Goal: Task Accomplishment & Management: Complete application form

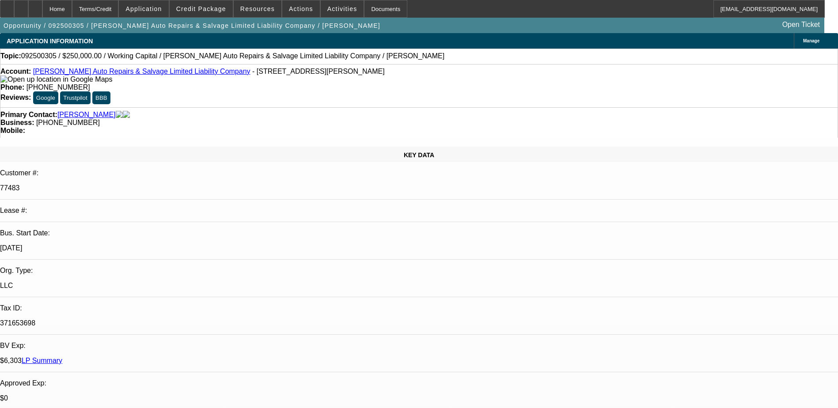
select select "0"
select select "2"
select select "0"
select select "6"
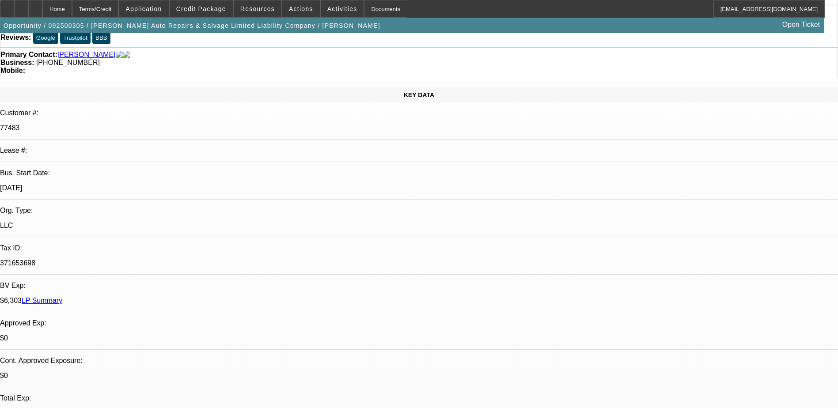
scroll to position [177, 0]
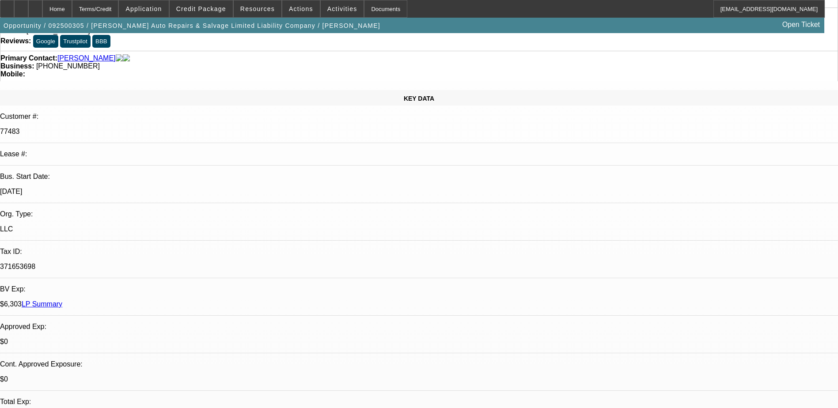
scroll to position [0, 0]
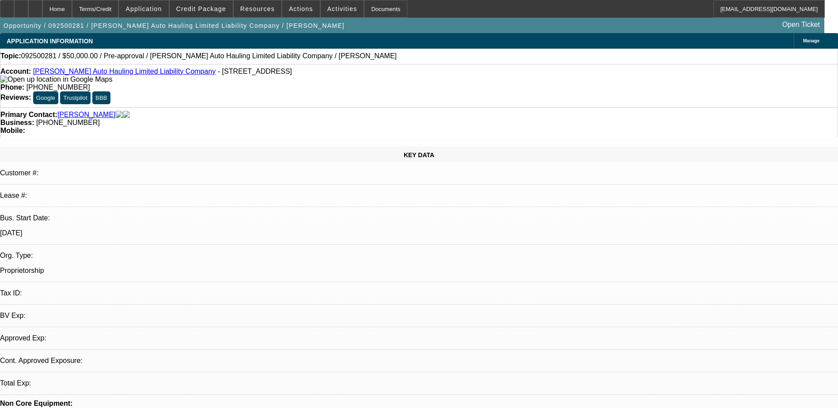
select select "0"
select select "2"
select select "0.1"
select select "4"
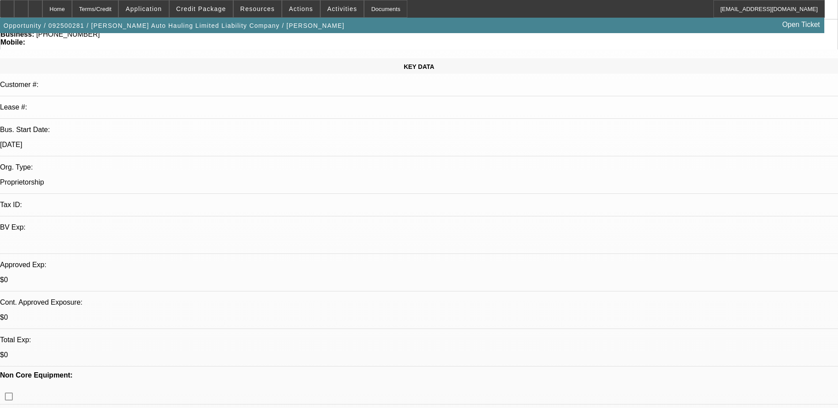
scroll to position [50, 0]
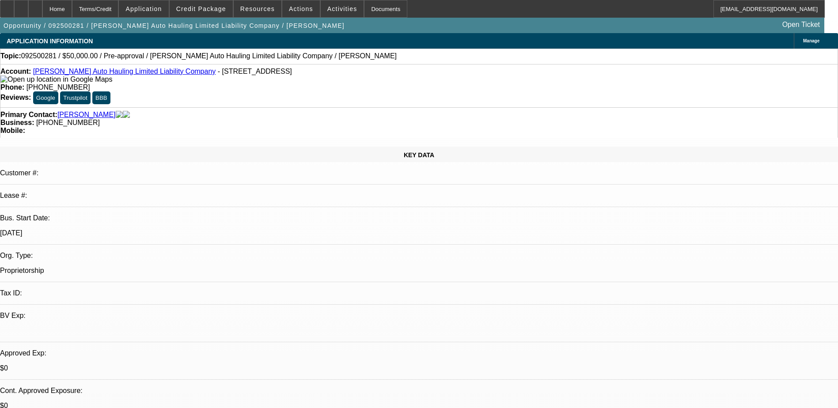
scroll to position [0, 0]
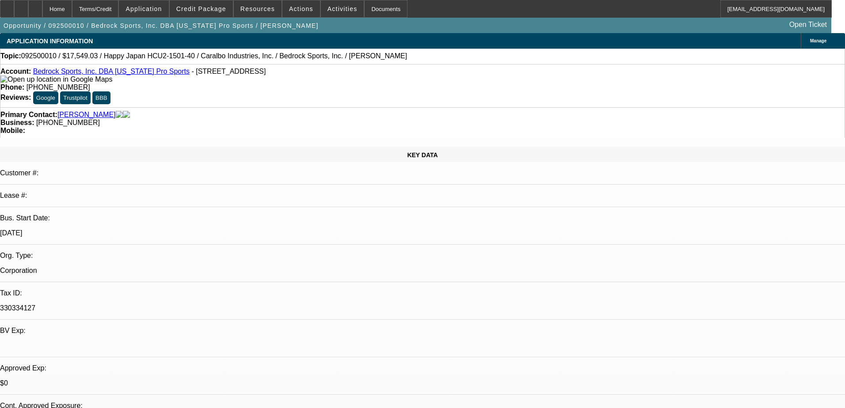
select select "0"
select select "2"
select select "0.1"
select select "4"
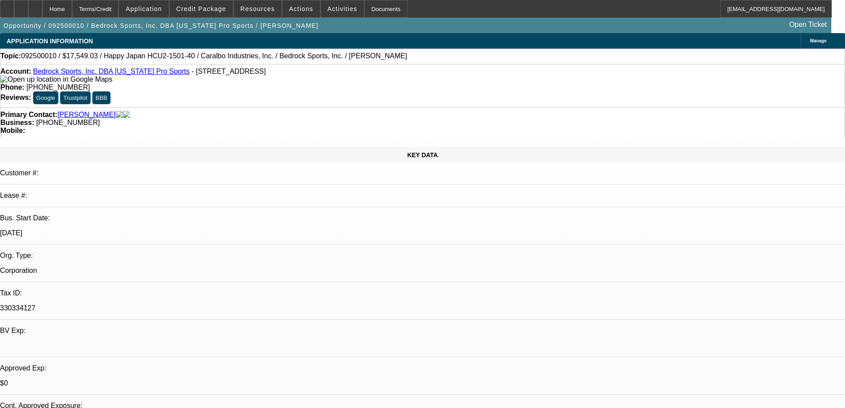
select select "0"
select select "2"
select select "0.1"
select select "4"
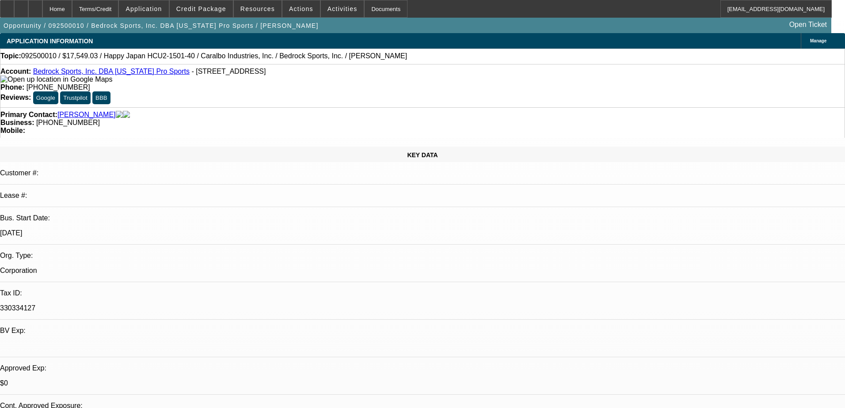
select select "0"
select select "2"
select select "0.1"
select select "4"
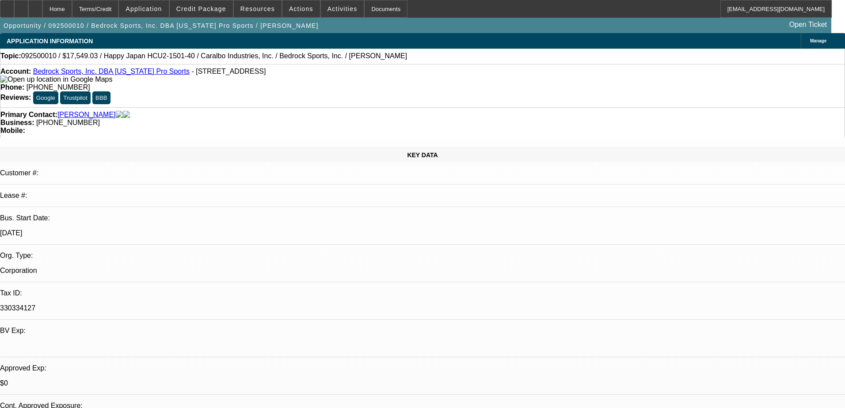
select select "0"
select select "2"
select select "0.1"
select select "4"
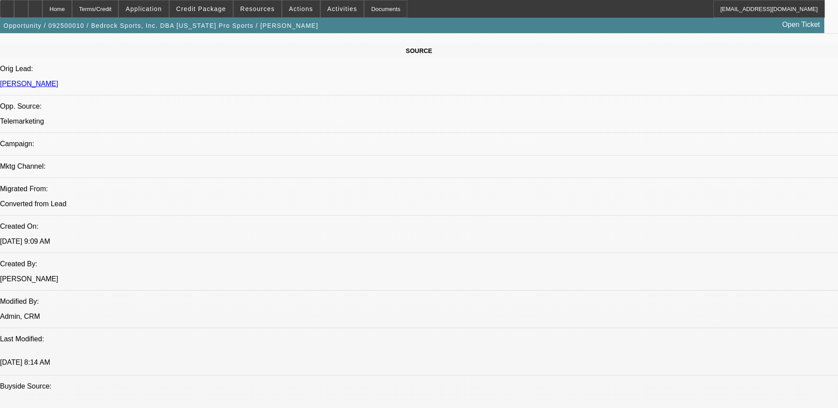
scroll to position [442, 0]
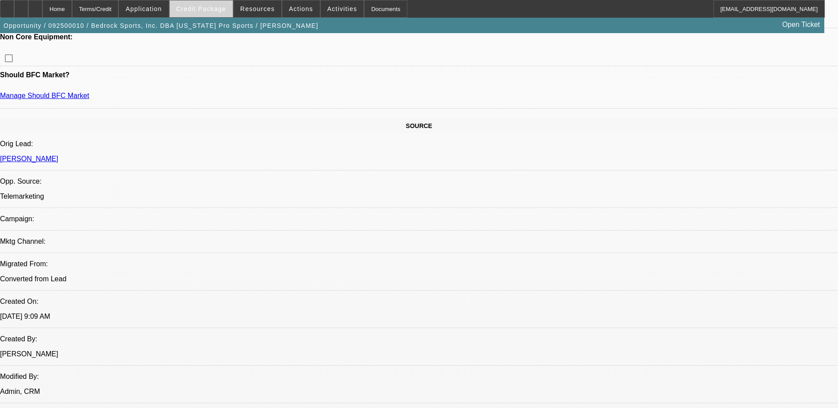
click at [213, 3] on span at bounding box center [201, 8] width 63 height 21
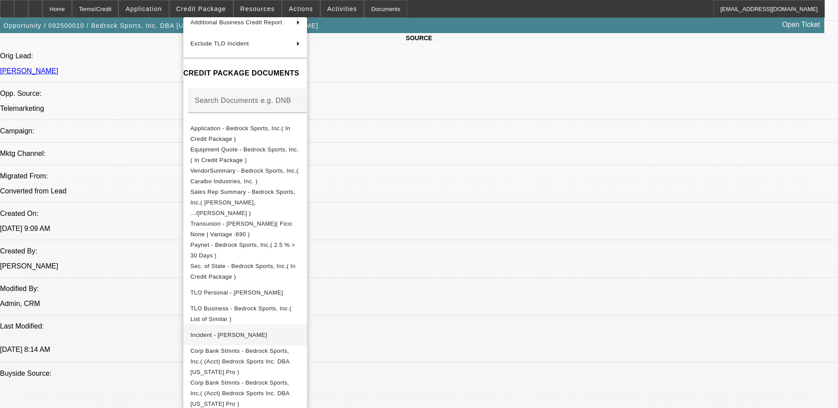
scroll to position [530, 0]
click at [248, 346] on span "Corp Bank Stmnts - Bedrock Sports, Inc.( (Acct) Bedrock Sports Inc. DBA Califor…" at bounding box center [245, 362] width 110 height 32
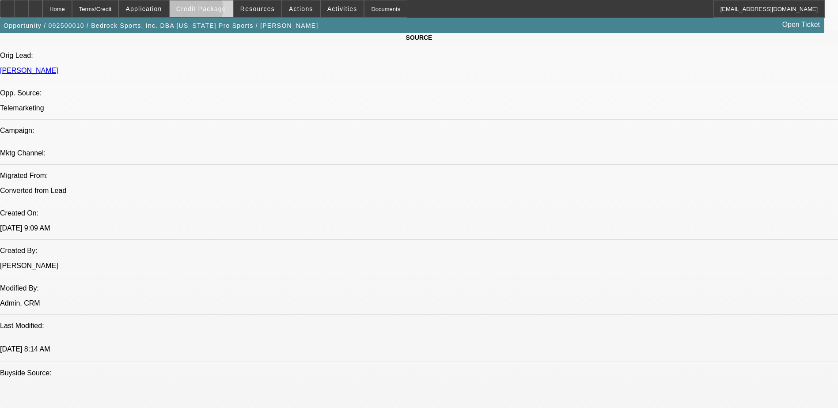
click at [202, 10] on span "Credit Package" at bounding box center [201, 8] width 50 height 7
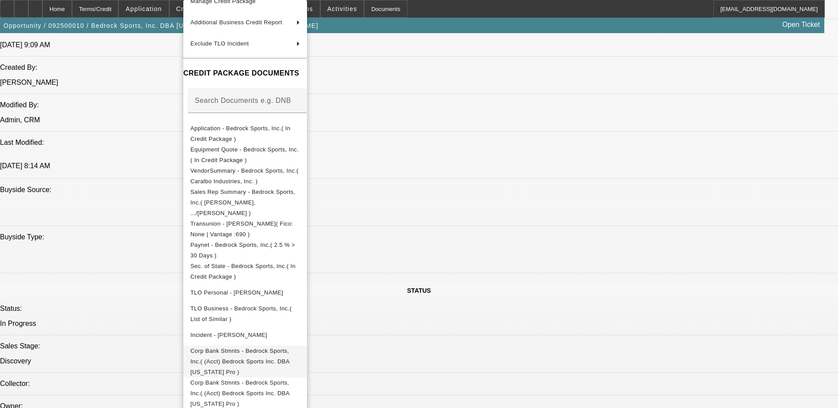
scroll to position [795, 0]
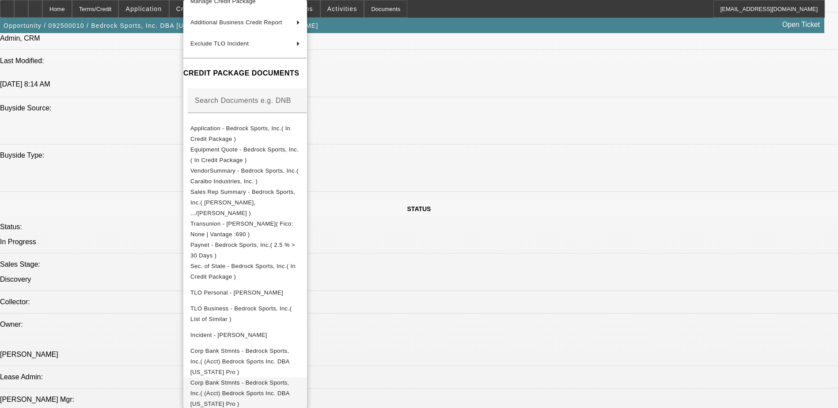
click at [300, 378] on span "Corp Bank Stmnts - Bedrock Sports, Inc.( (Acct) Bedrock Sports Inc. DBA Califor…" at bounding box center [245, 394] width 110 height 32
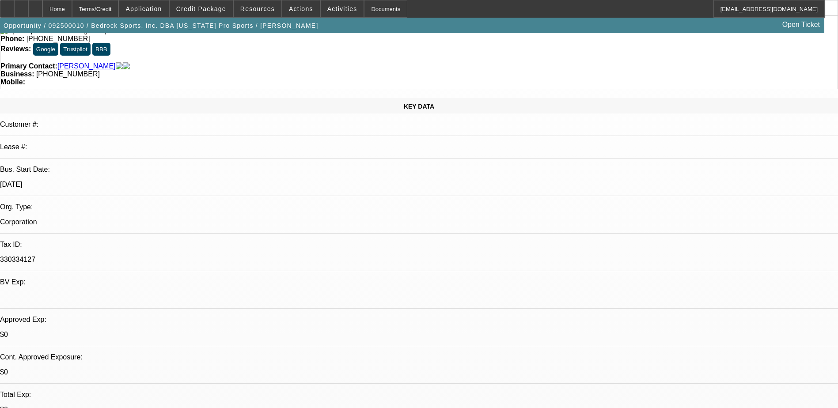
scroll to position [0, 0]
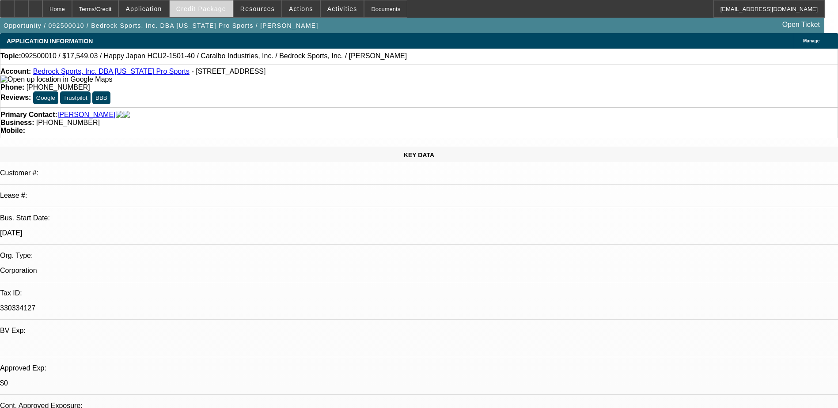
click at [208, 5] on span at bounding box center [201, 8] width 63 height 21
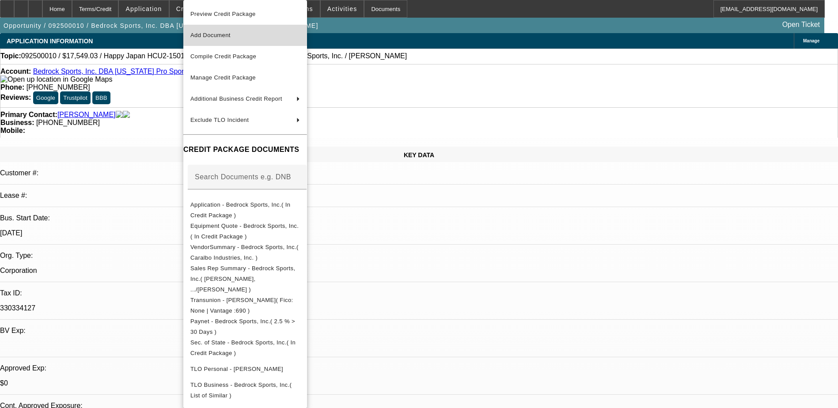
click at [239, 37] on span "Add Document" at bounding box center [245, 35] width 110 height 11
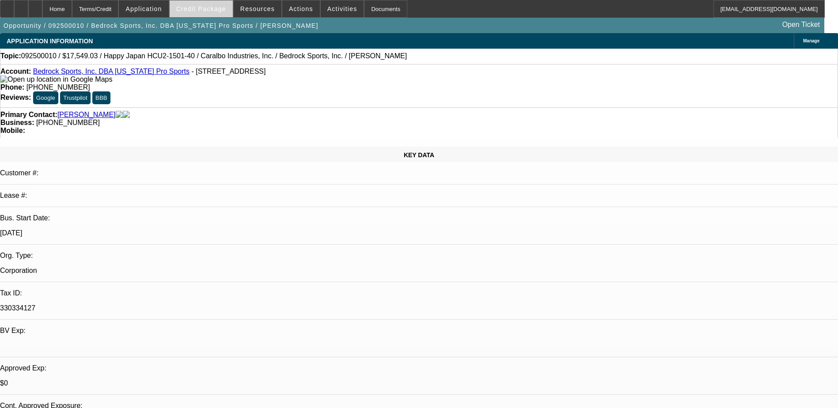
click at [218, 8] on span "Credit Package" at bounding box center [201, 8] width 50 height 7
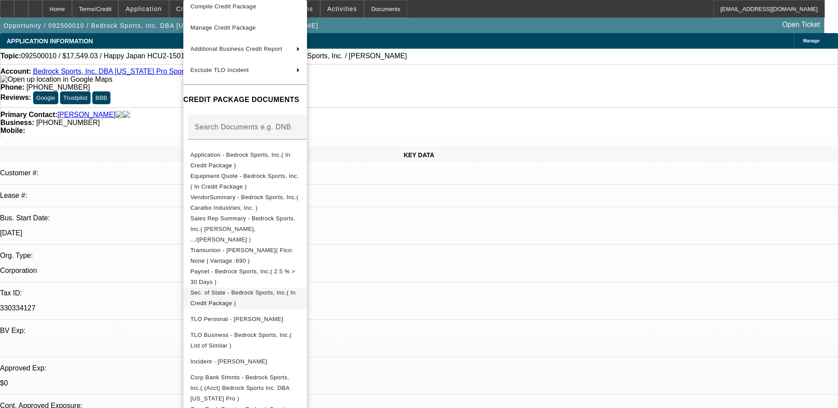
scroll to position [76, 0]
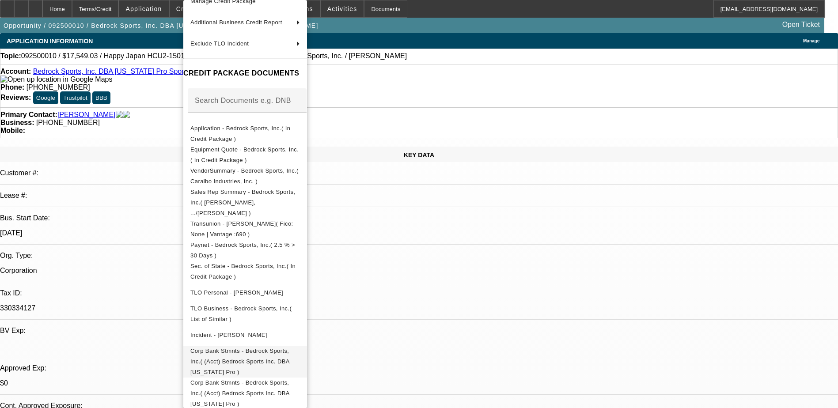
click at [260, 346] on span "Corp Bank Stmnts - Bedrock Sports, Inc.( (Acct) Bedrock Sports Inc. DBA Califor…" at bounding box center [245, 362] width 110 height 32
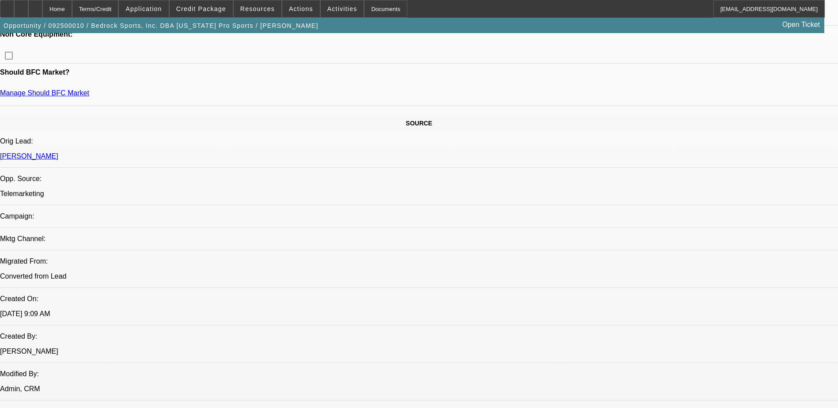
scroll to position [530, 0]
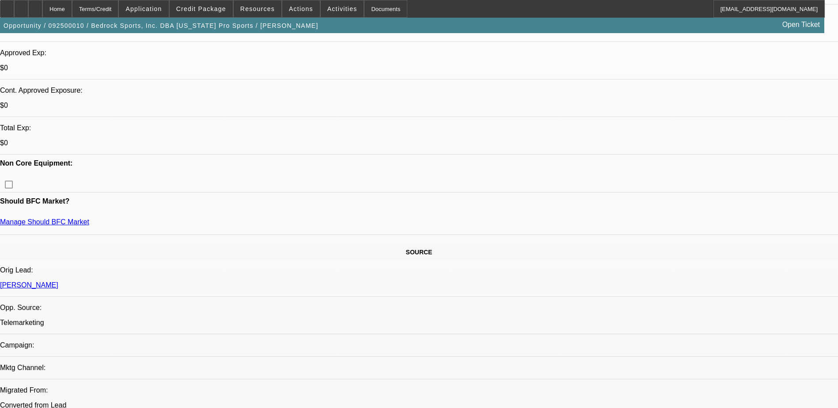
scroll to position [309, 0]
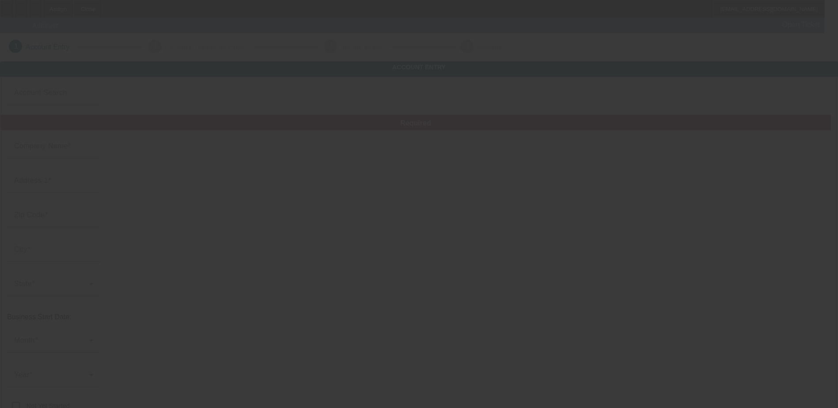
type input "Staebler Excavating LLC"
type input "8005 Main St"
type input "48130"
type input "Dexter"
type input "(734) 277-5865"
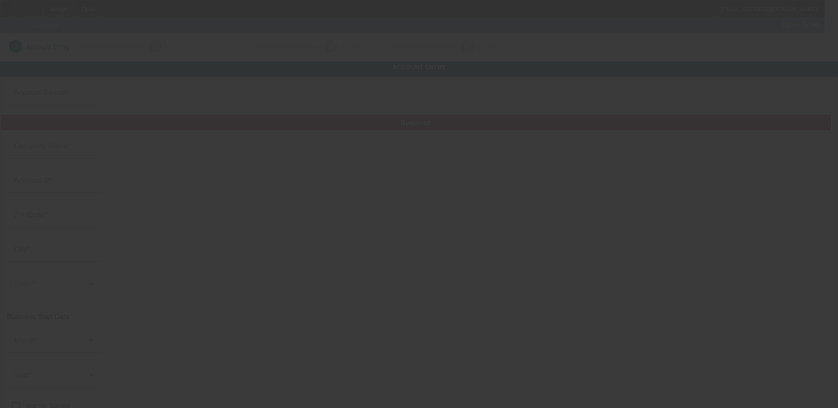
type input "Ste 9"
type input "stabblerescavating00@gmail.com"
type input "https://staeblerexcavating.com/"
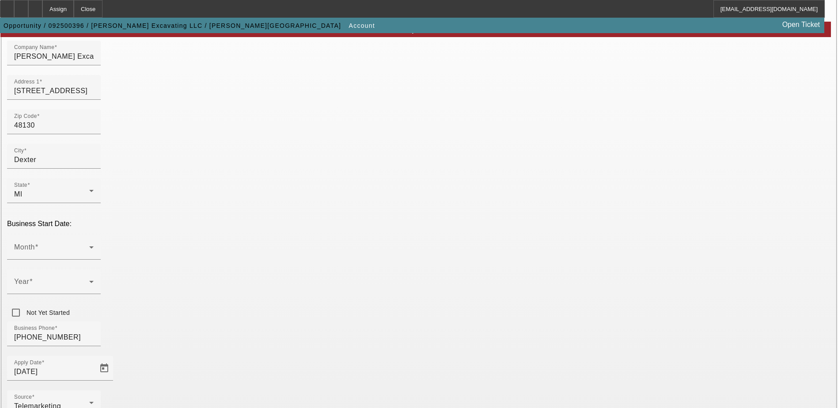
scroll to position [133, 0]
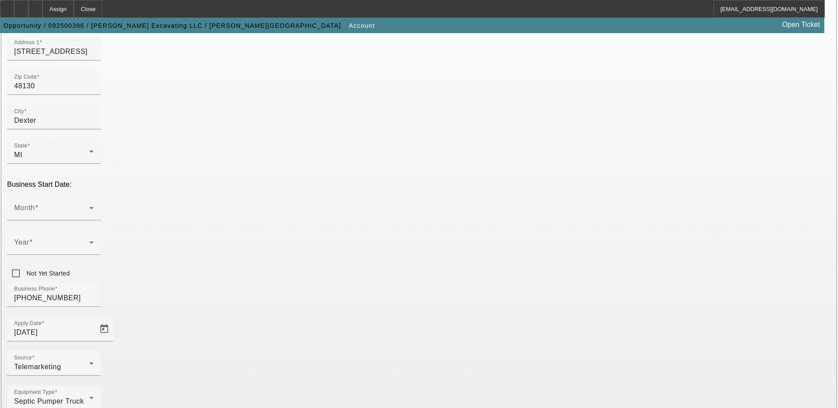
paste input "85-3077900"
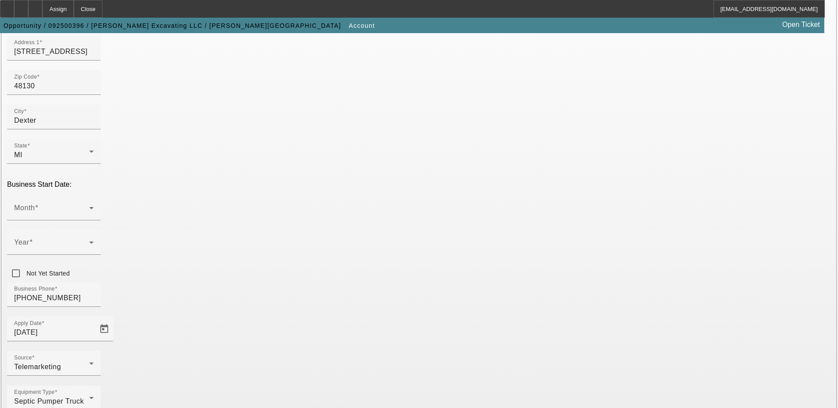
type input "853077900"
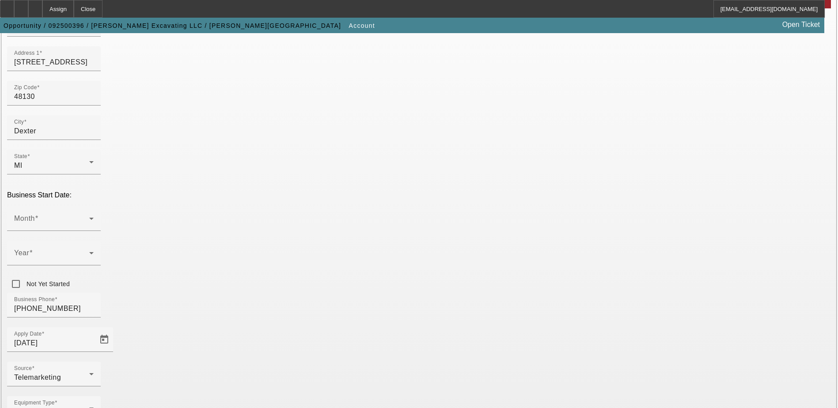
scroll to position [44, 0]
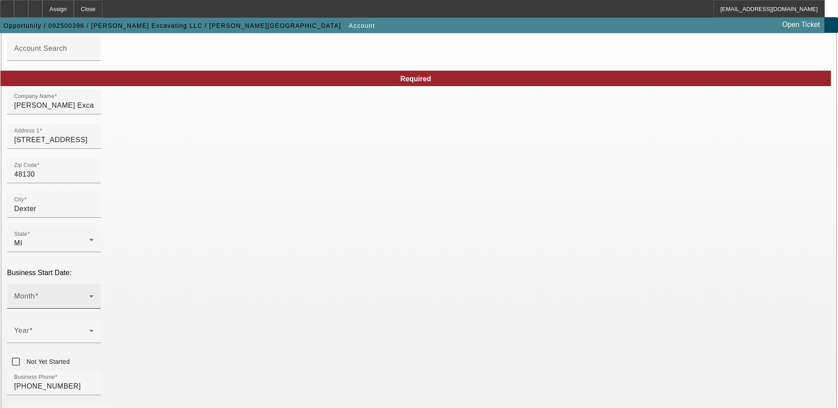
click at [89, 295] on span at bounding box center [51, 300] width 75 height 11
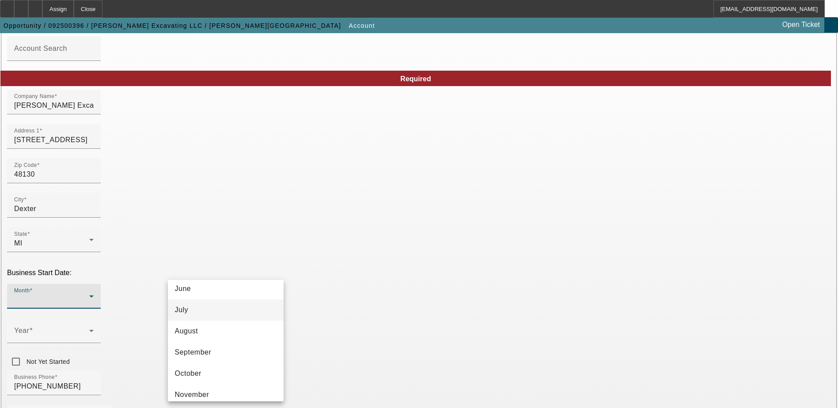
scroll to position [117, 0]
click at [227, 349] on mat-option "August" at bounding box center [226, 346] width 116 height 21
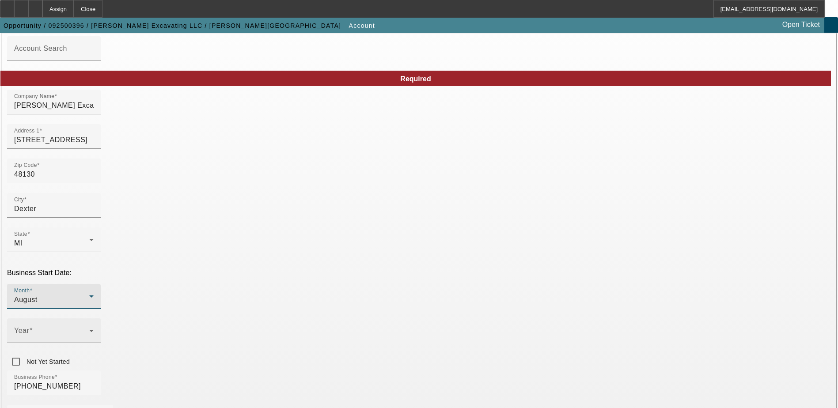
click at [89, 329] on span at bounding box center [51, 334] width 75 height 11
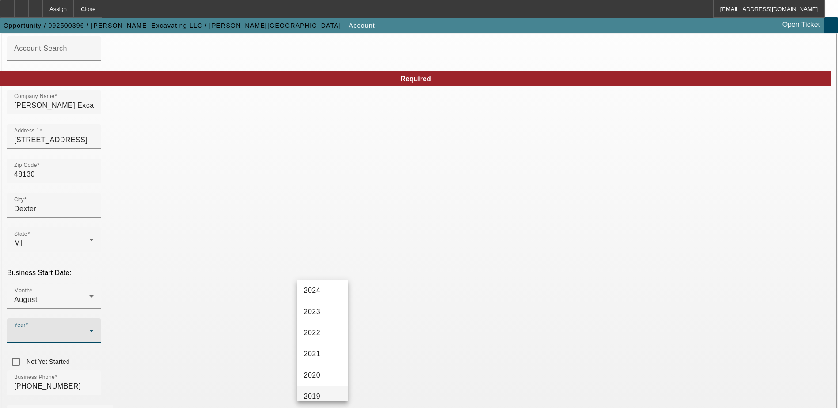
scroll to position [133, 0]
click at [321, 332] on mat-option "2020" at bounding box center [322, 331] width 51 height 21
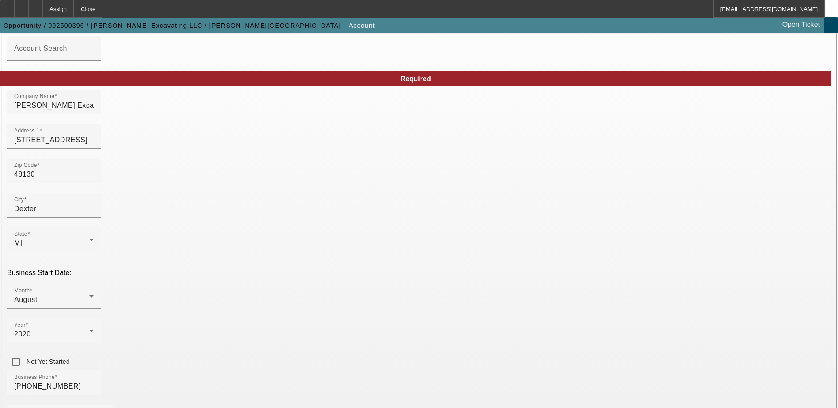
click at [101, 343] on div at bounding box center [54, 348] width 94 height 10
click at [94, 145] on input "8005 Main St" at bounding box center [54, 140] width 80 height 11
type input "8"
type input "2483 zeeb road"
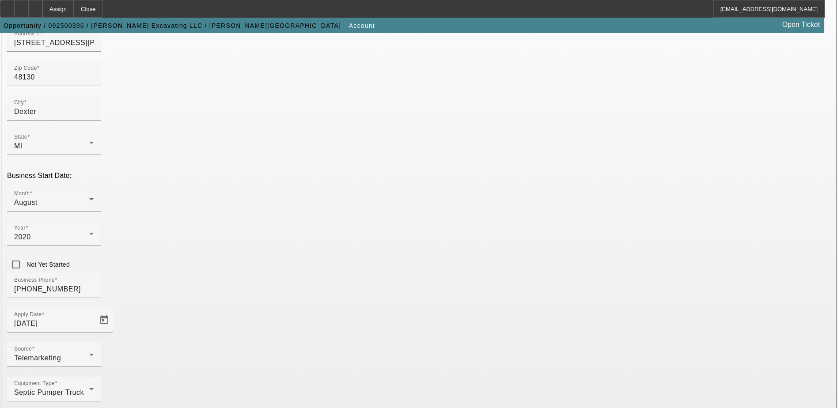
scroll to position [149, 0]
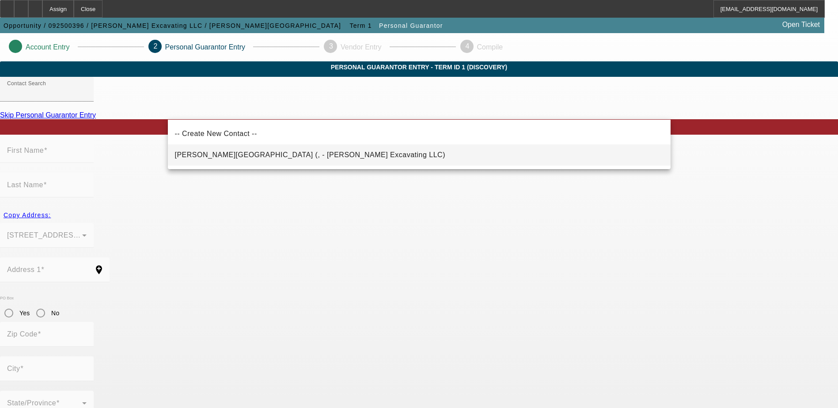
click at [258, 153] on span "Staebler, Austin (, - Staebler Excavating LLC)" at bounding box center [310, 155] width 271 height 8
type input "Staebler, Austin (, - Staebler Excavating LLC)"
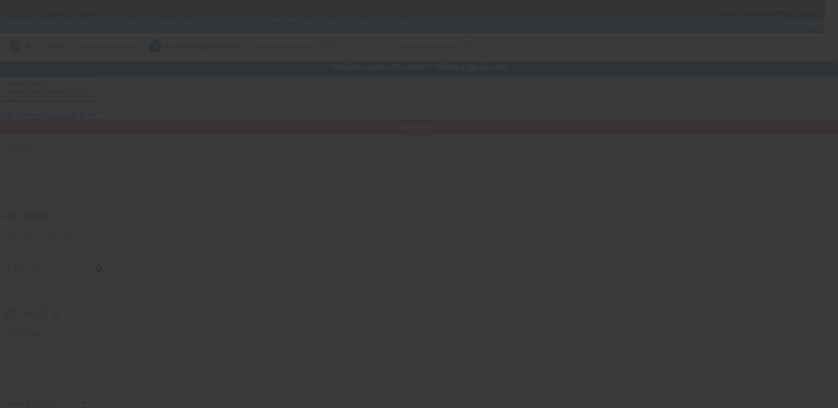
type input "Austin"
type input "Staebler"
radio input "true"
type input "[PHONE_NUMBER]"
type input "staeblerexcavating00@gmail.com"
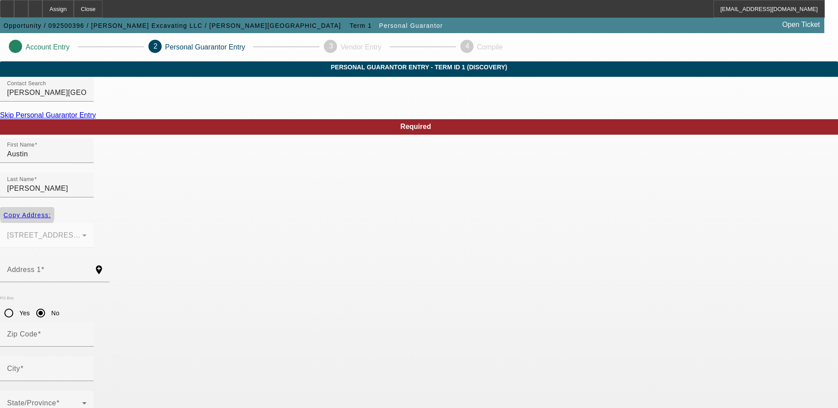
click at [51, 212] on span "Copy Address:" at bounding box center [27, 215] width 47 height 7
type input "2483 zeeb road"
radio input "false"
type input "48130"
type input "Dexter"
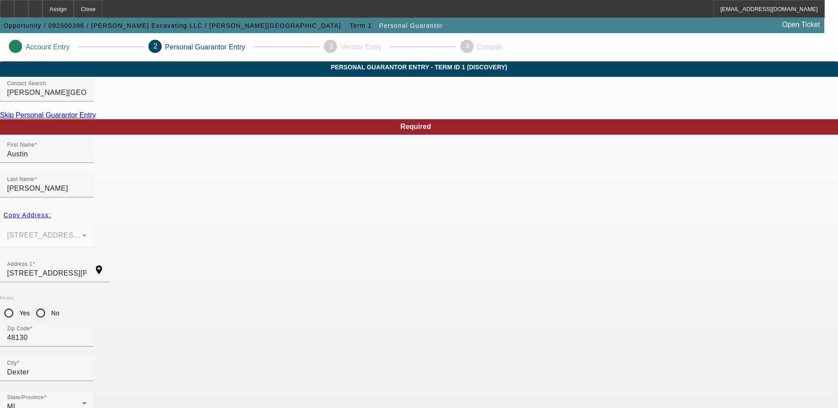
click at [49, 304] on input "No" at bounding box center [41, 313] width 18 height 18
radio input "true"
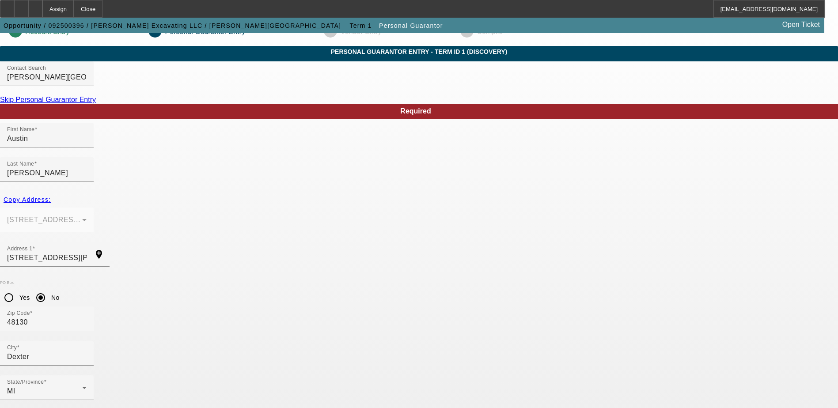
scroll to position [24, 0]
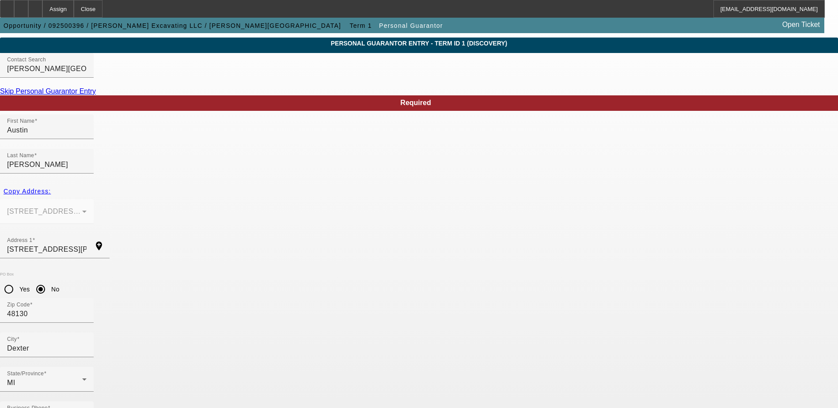
type input "100"
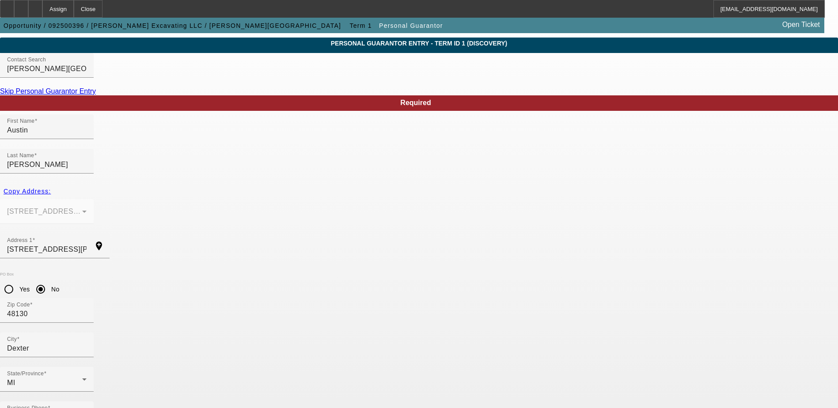
click at [96, 95] on link "Skip Personal Guarantor Entry" at bounding box center [48, 91] width 96 height 8
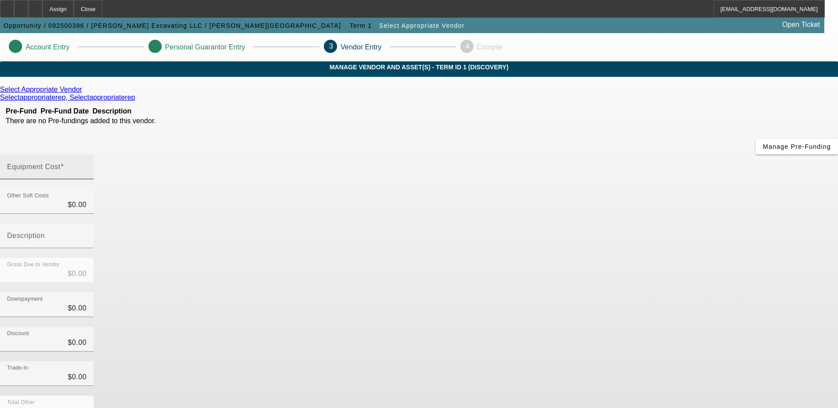
click at [87, 165] on input "Equipment Cost" at bounding box center [47, 170] width 80 height 11
type input "1"
type input "$1.00"
type input "10"
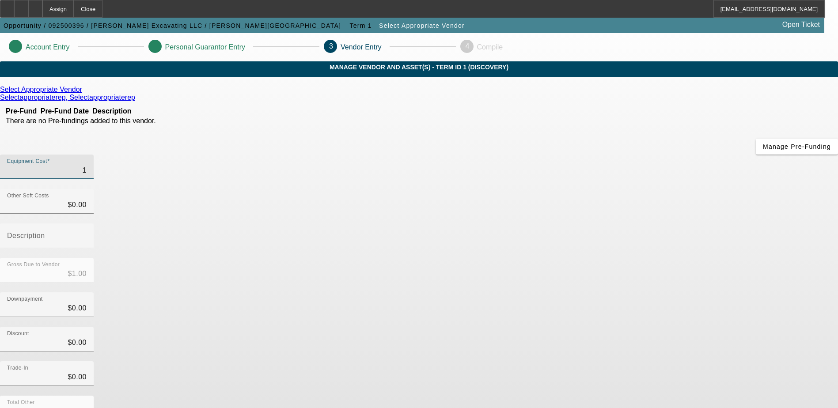
type input "$10.00"
type input "100"
type input "$100.00"
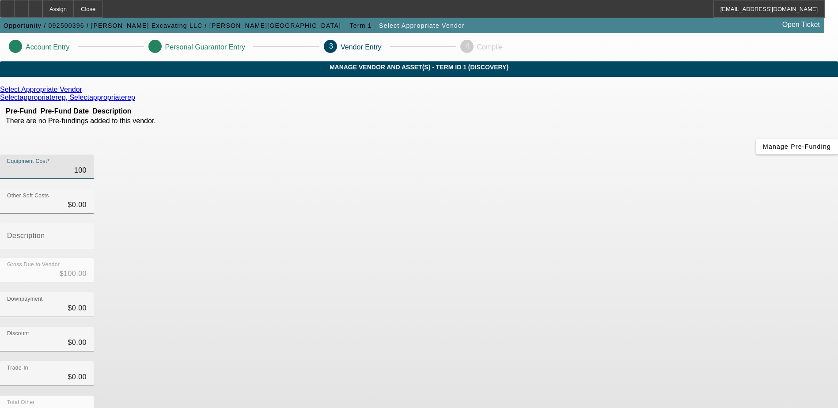
type input "1000"
type input "$1,000.00"
type input "10000"
type input "$10,000.00"
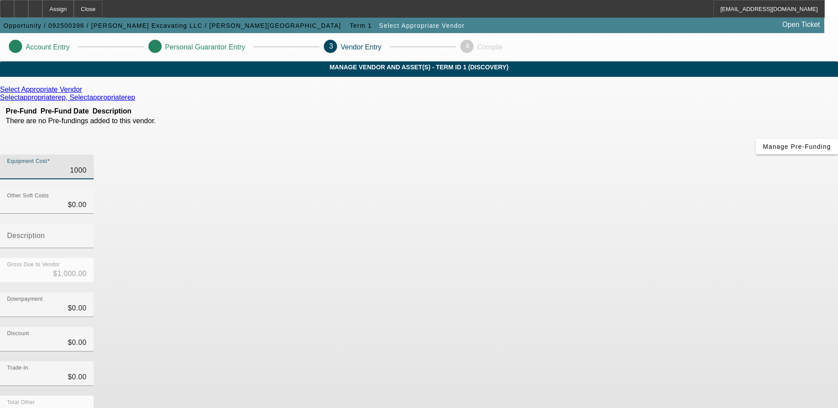
type input "$10,000.00"
type input "100000"
type input "$100,000.00"
click at [87, 165] on input "100000" at bounding box center [47, 170] width 80 height 11
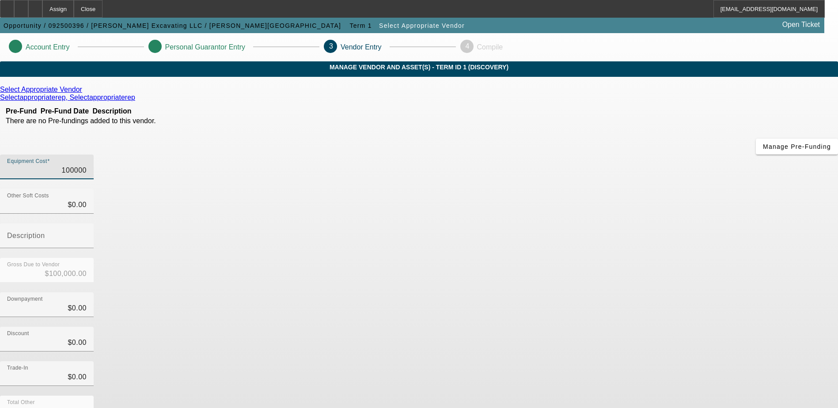
click at [87, 165] on input "100000" at bounding box center [47, 170] width 80 height 11
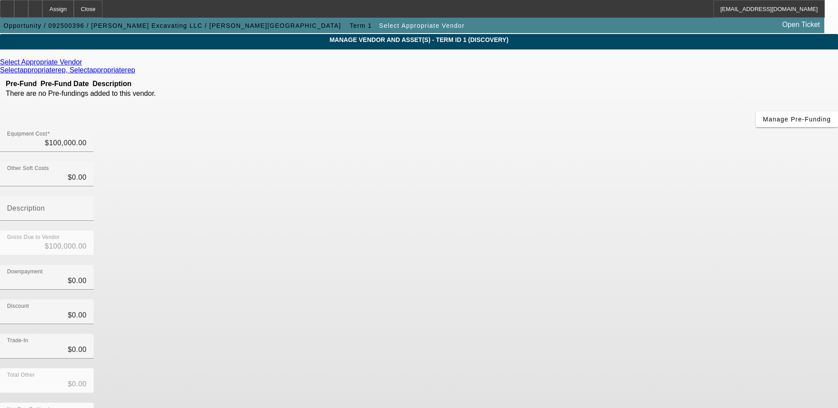
scroll to position [39, 0]
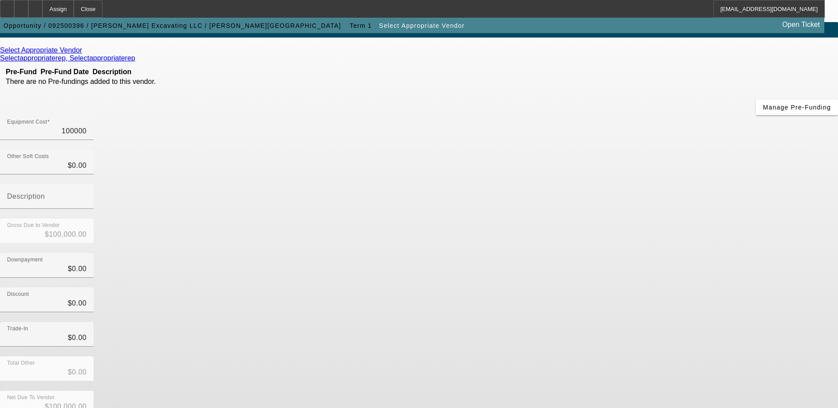
type input "$100,000.00"
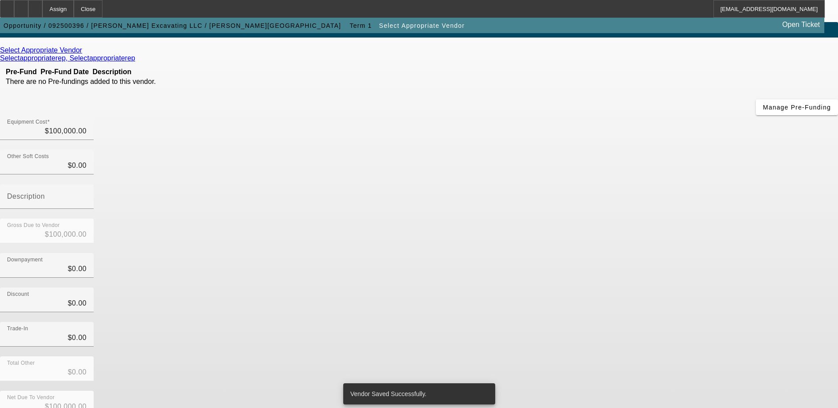
scroll to position [0, 0]
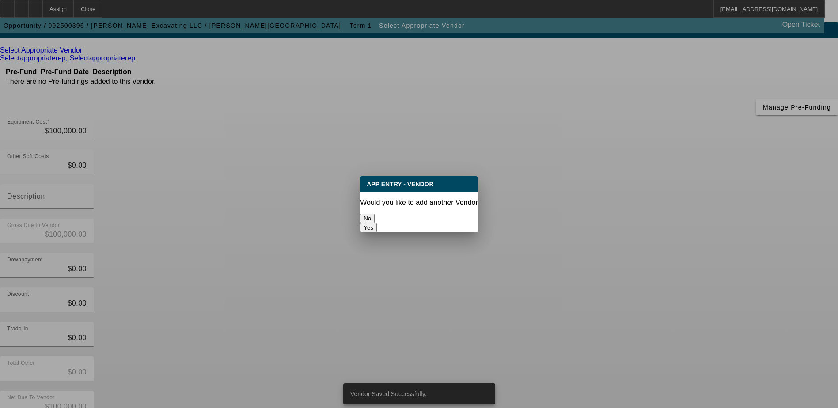
click at [375, 214] on button "No" at bounding box center [367, 218] width 15 height 9
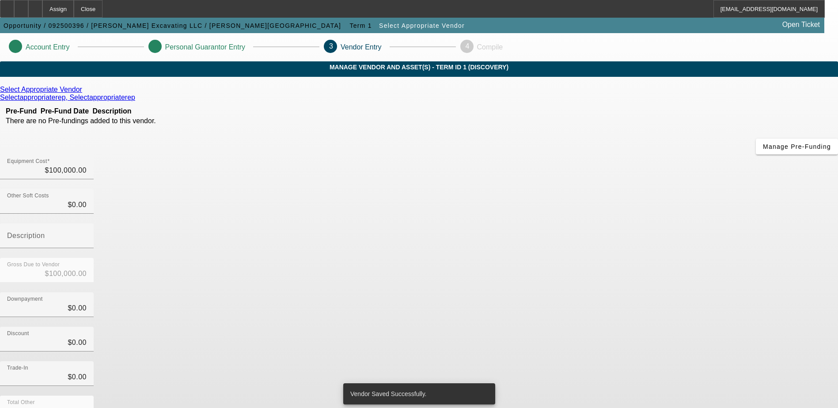
scroll to position [39, 0]
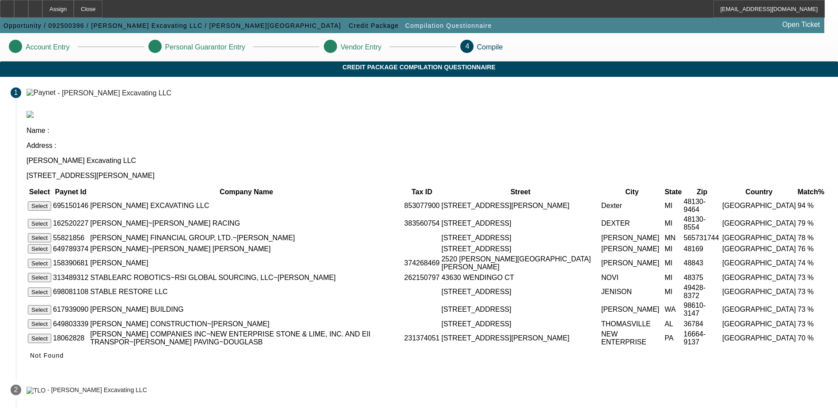
click at [51, 201] on button "Select" at bounding box center [39, 205] width 23 height 9
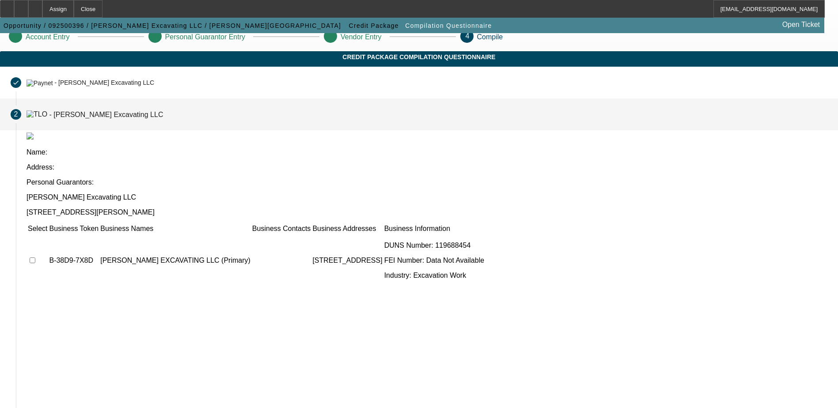
click at [48, 234] on td at bounding box center [37, 260] width 20 height 53
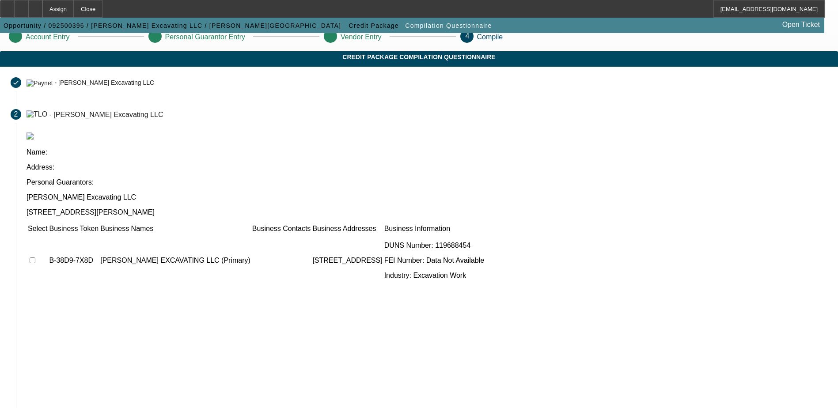
click at [35, 258] on input "checkbox" at bounding box center [33, 261] width 6 height 6
checkbox input "true"
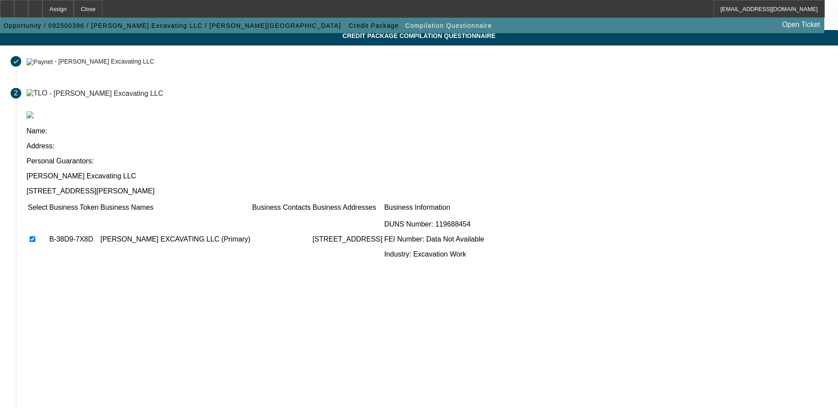
scroll to position [80, 0]
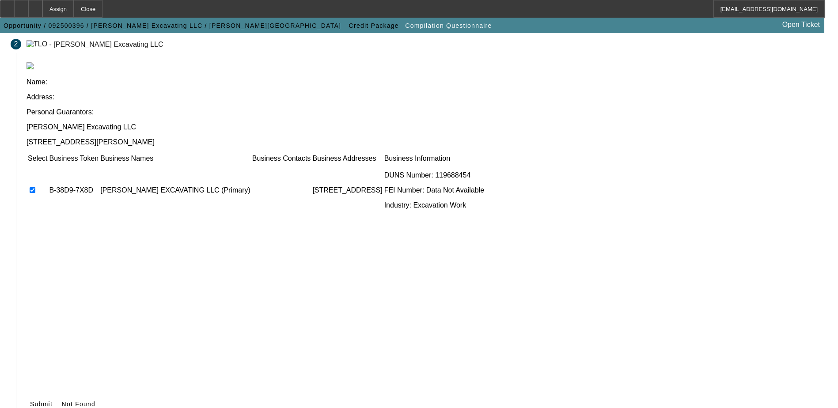
click at [53, 401] on span "Submit" at bounding box center [41, 404] width 23 height 7
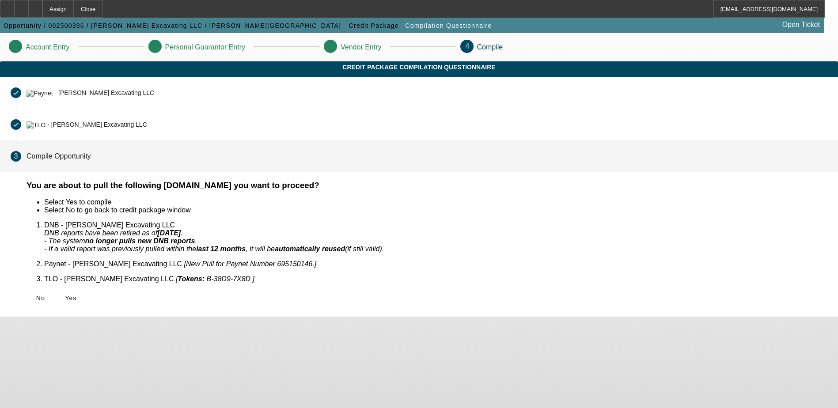
scroll to position [0, 0]
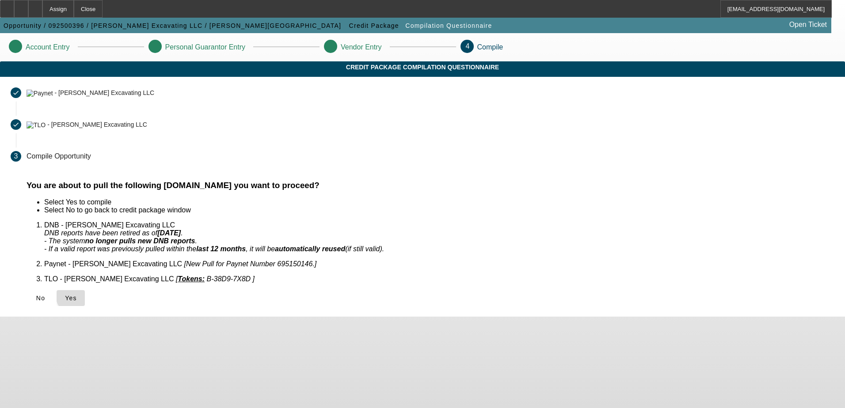
click at [77, 295] on span "Yes" at bounding box center [71, 298] width 12 height 7
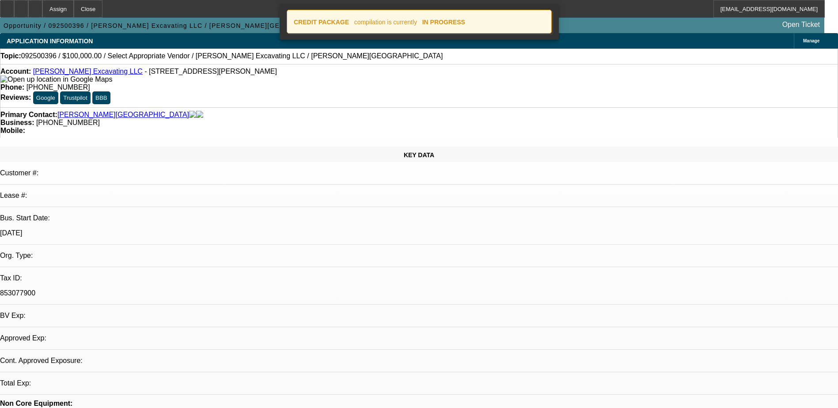
select select "0"
select select "2"
select select "0.1"
select select "4"
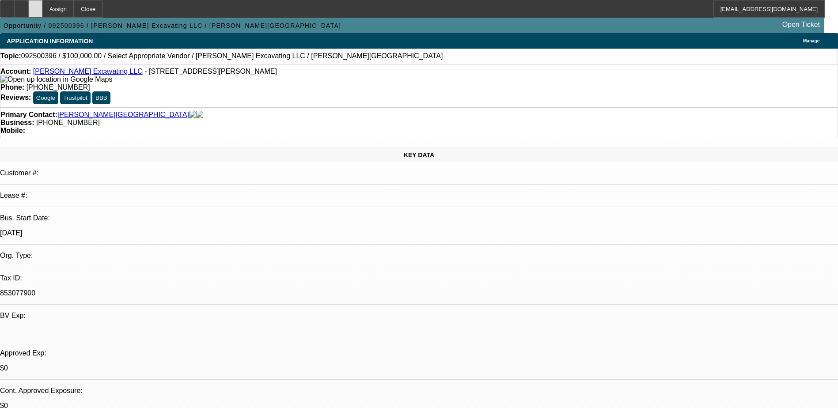
click at [42, 12] on div at bounding box center [35, 9] width 14 height 18
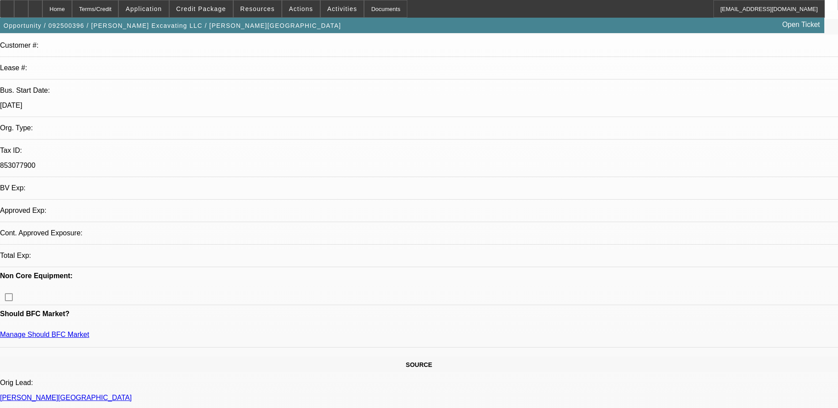
select select "0"
select select "2"
select select "0.1"
select select "4"
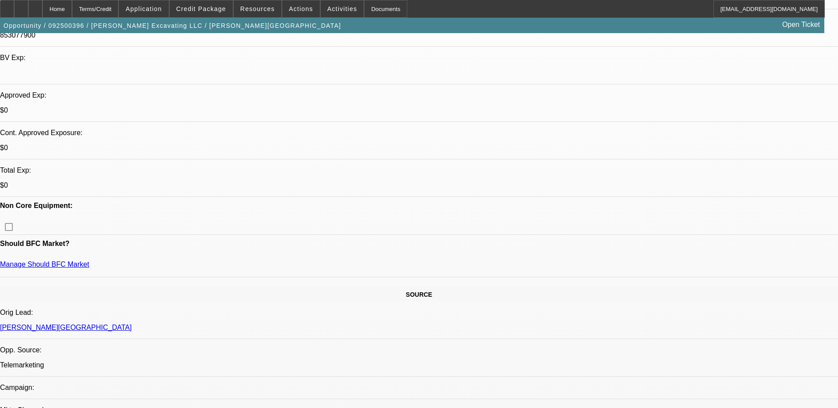
scroll to position [265, 0]
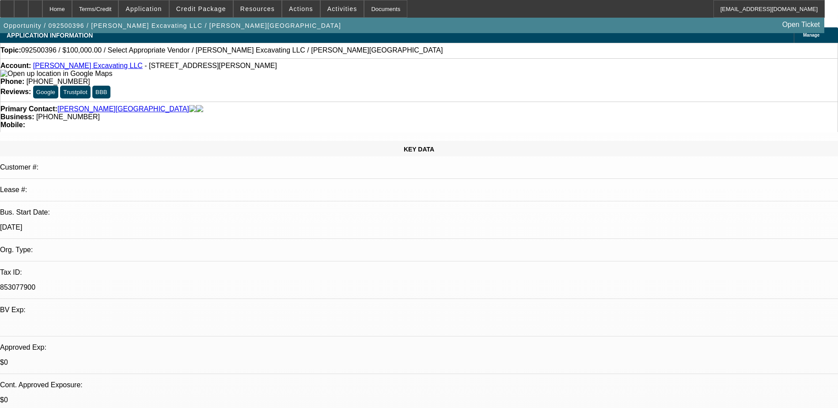
scroll to position [0, 0]
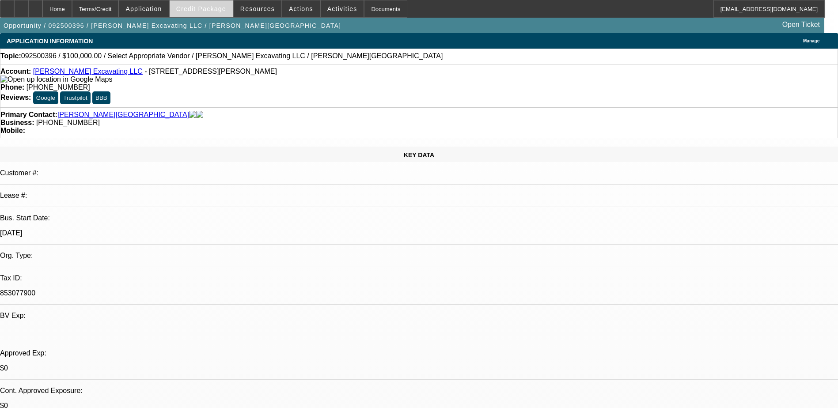
click at [199, 9] on span "Credit Package" at bounding box center [201, 8] width 50 height 7
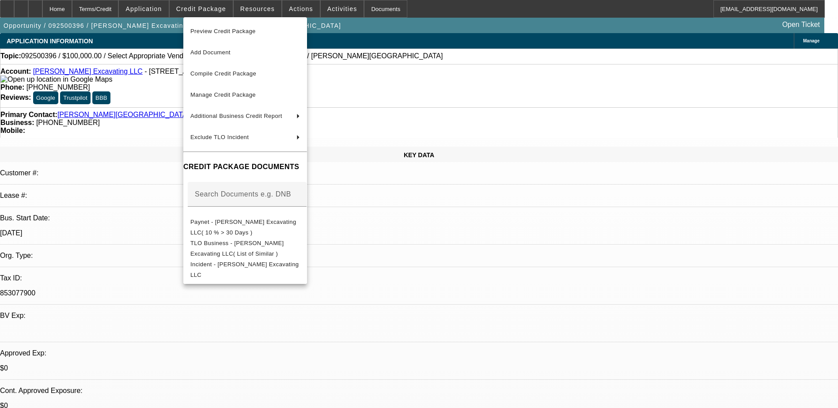
click at [293, 8] on div at bounding box center [419, 204] width 838 height 408
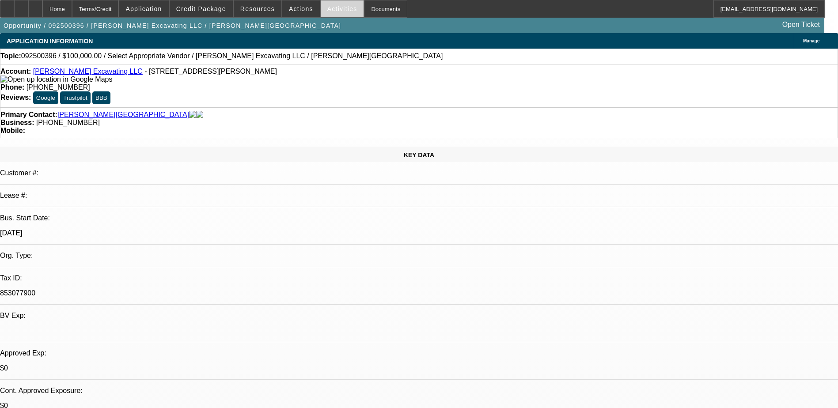
click at [327, 8] on span "Activities" at bounding box center [342, 8] width 30 height 7
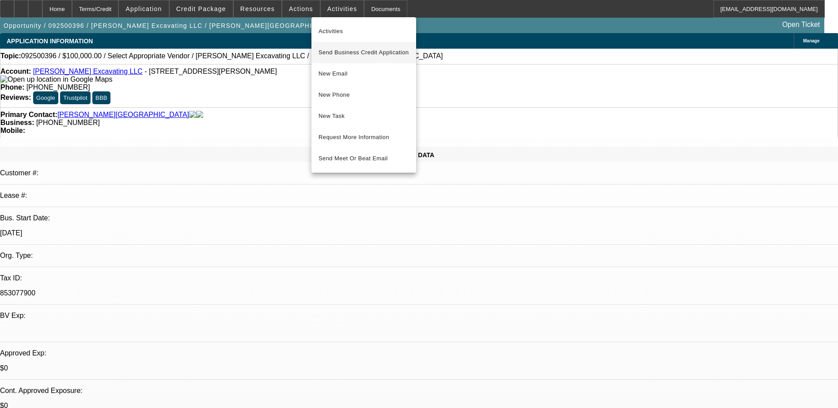
click at [343, 56] on span "Send Business Credit Application" at bounding box center [364, 52] width 91 height 11
